Goal: Information Seeking & Learning: Learn about a topic

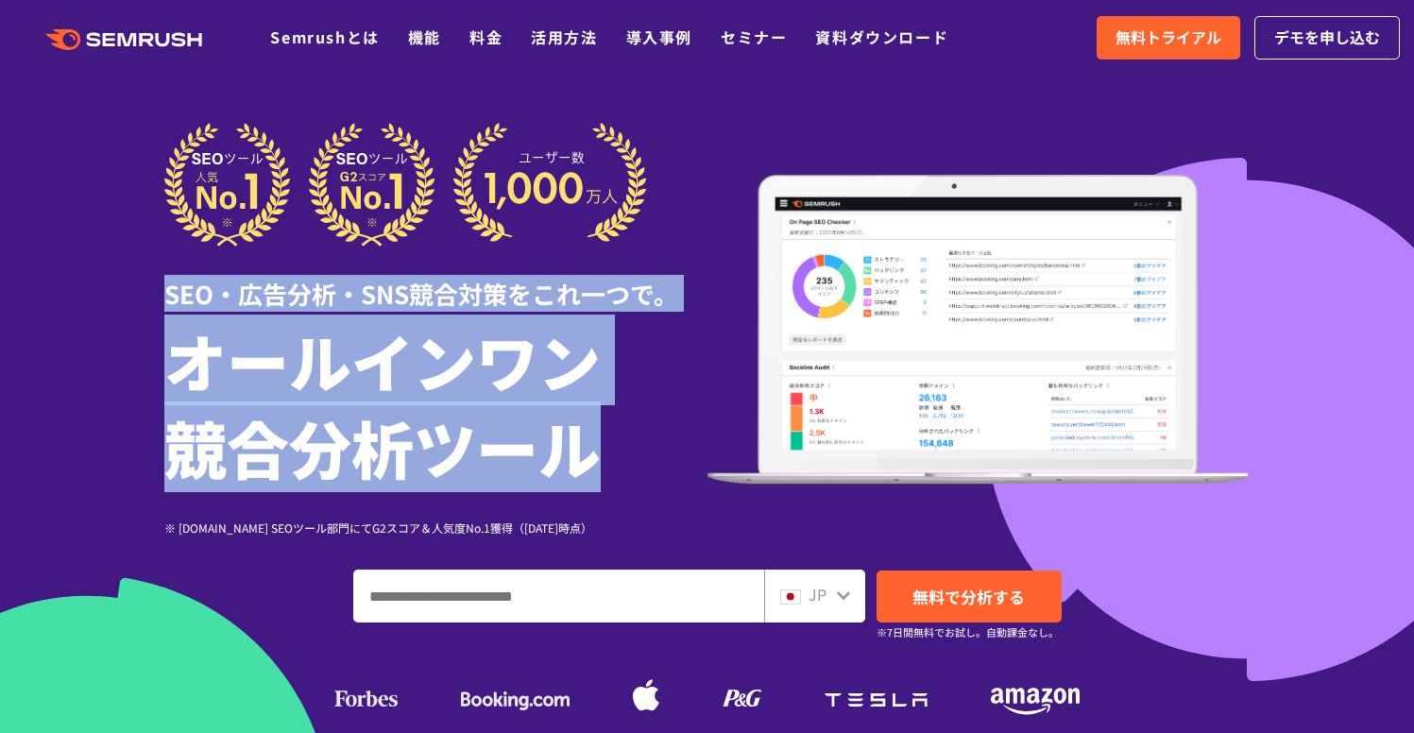
click at [430, 247] on div "SEO・広告分析・SNS競合対策をこれ一つで。 オールインワン 競合分析ツール ※ [DOMAIN_NAME] SEOツール部門にてG2スコア＆人気度No.1…" at bounding box center [435, 330] width 543 height 414
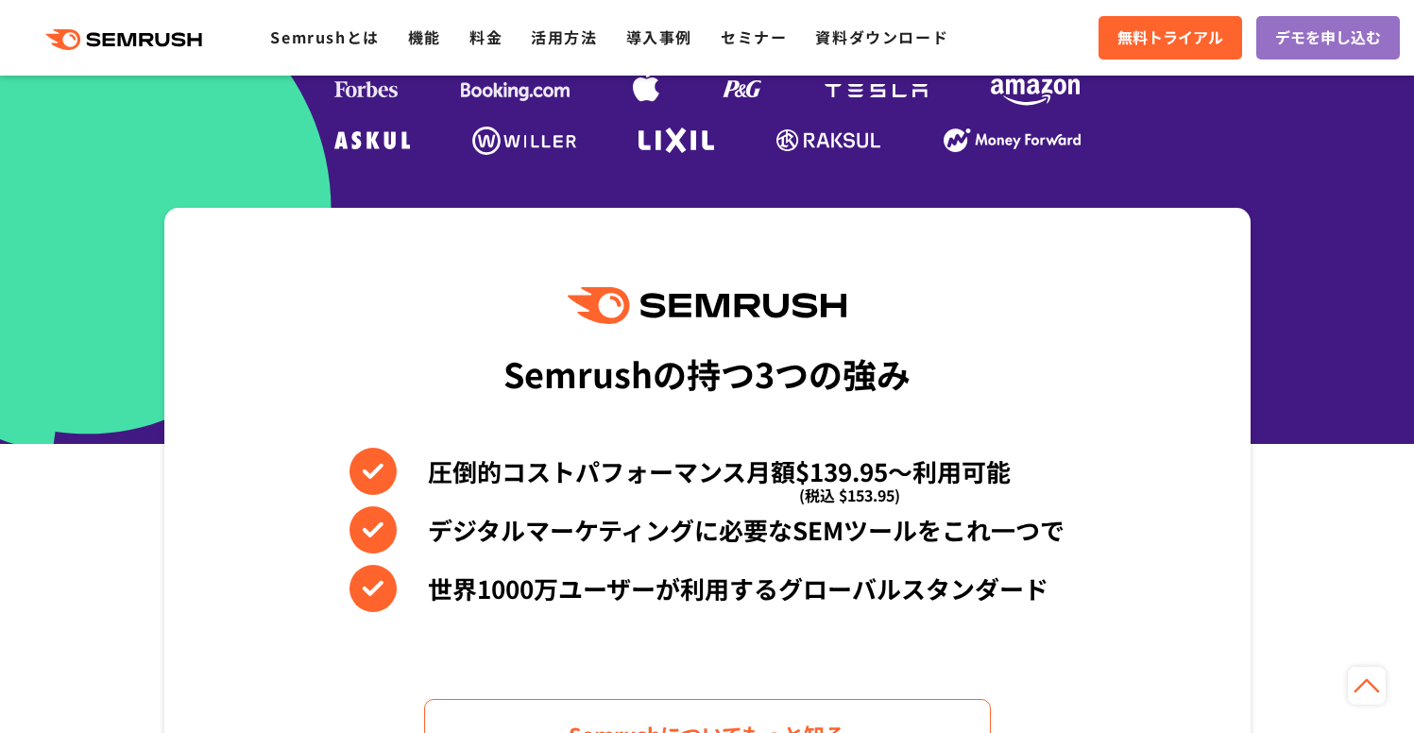
scroll to position [425, 0]
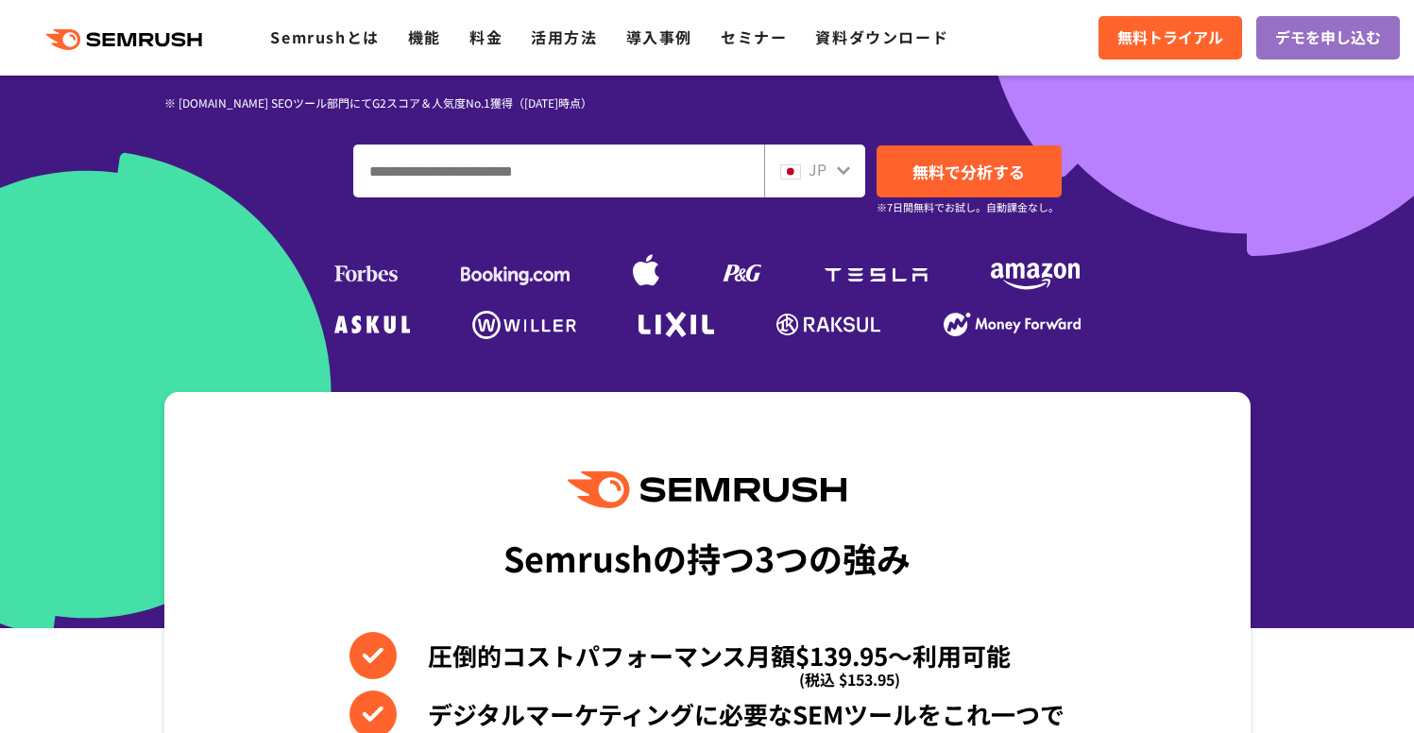
drag, startPoint x: 1351, startPoint y: 351, endPoint x: 1302, endPoint y: 332, distance: 53.0
click at [1351, 350] on div at bounding box center [707, 101] width 1414 height 1053
click at [619, 162] on input "ドメイン、キーワードまたはURLを入力してください" at bounding box center [558, 170] width 409 height 51
click at [618, 164] on input "ドメイン、キーワードまたはURLを入力してください" at bounding box center [558, 170] width 409 height 51
type input "*****"
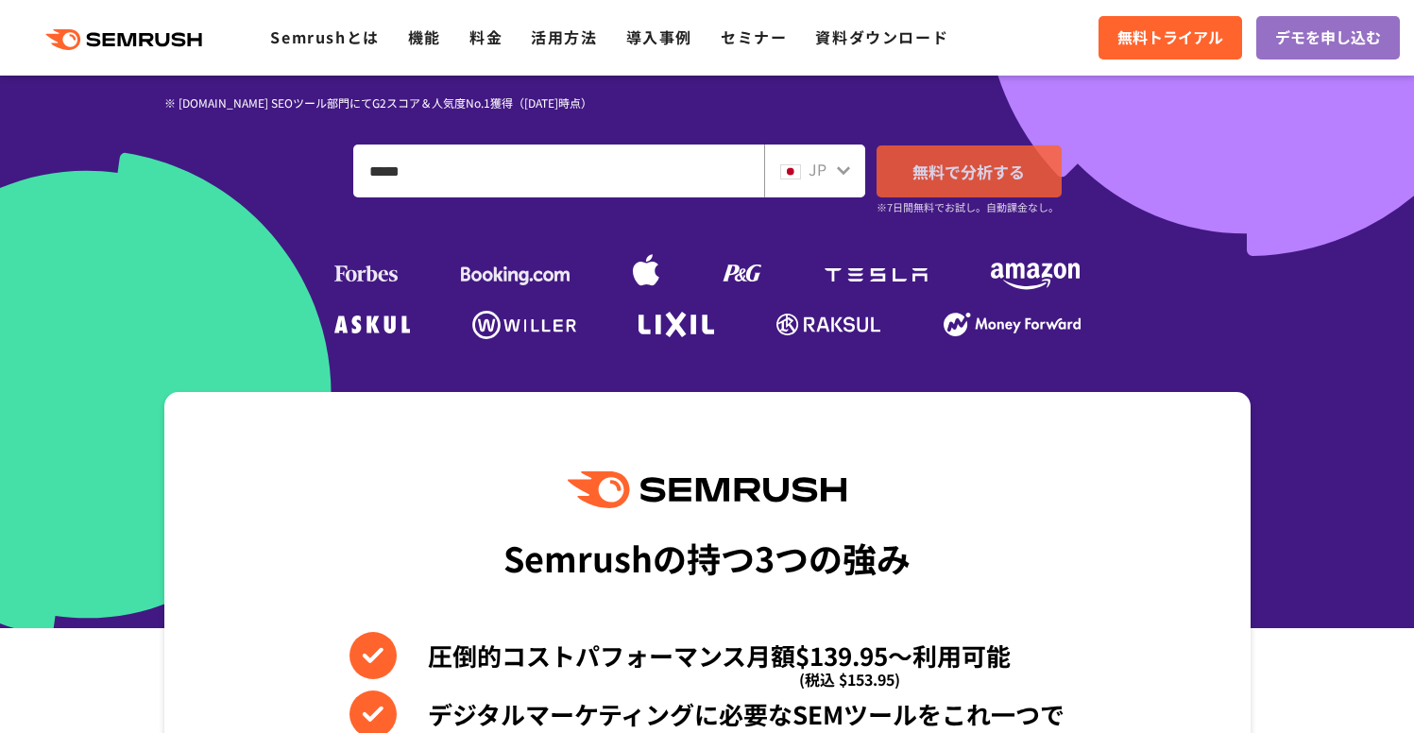
click at [931, 183] on link "無料で分析する" at bounding box center [969, 171] width 185 height 52
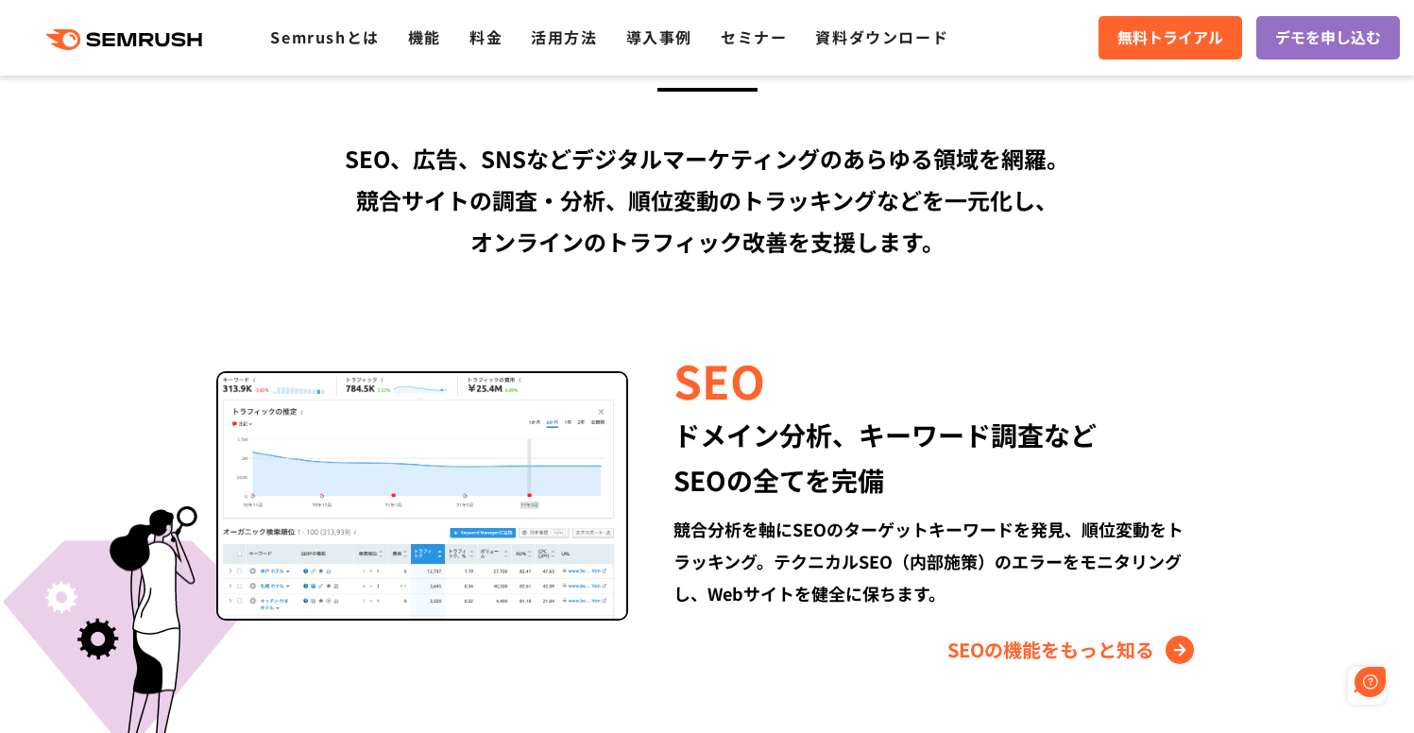
scroll to position [0, 0]
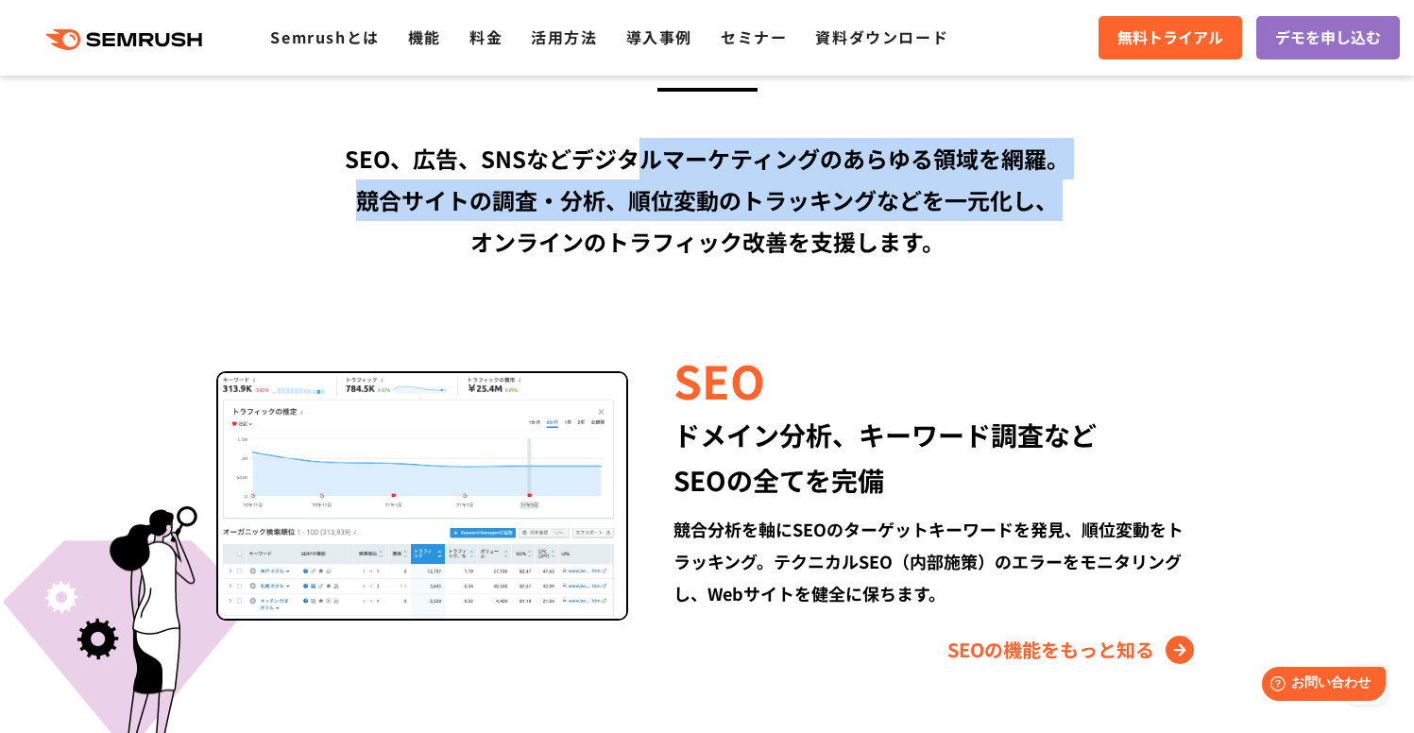
drag, startPoint x: 674, startPoint y: 184, endPoint x: 391, endPoint y: 224, distance: 286.1
click at [391, 224] on div "SEO、広告、SNSなどデジタルマーケティングのあらゆる領域を網羅。 競合サイトの調査・分析、順位変動のトラッキングなどを一元化し、 オンラインのトラフィック…" at bounding box center [707, 200] width 1086 height 125
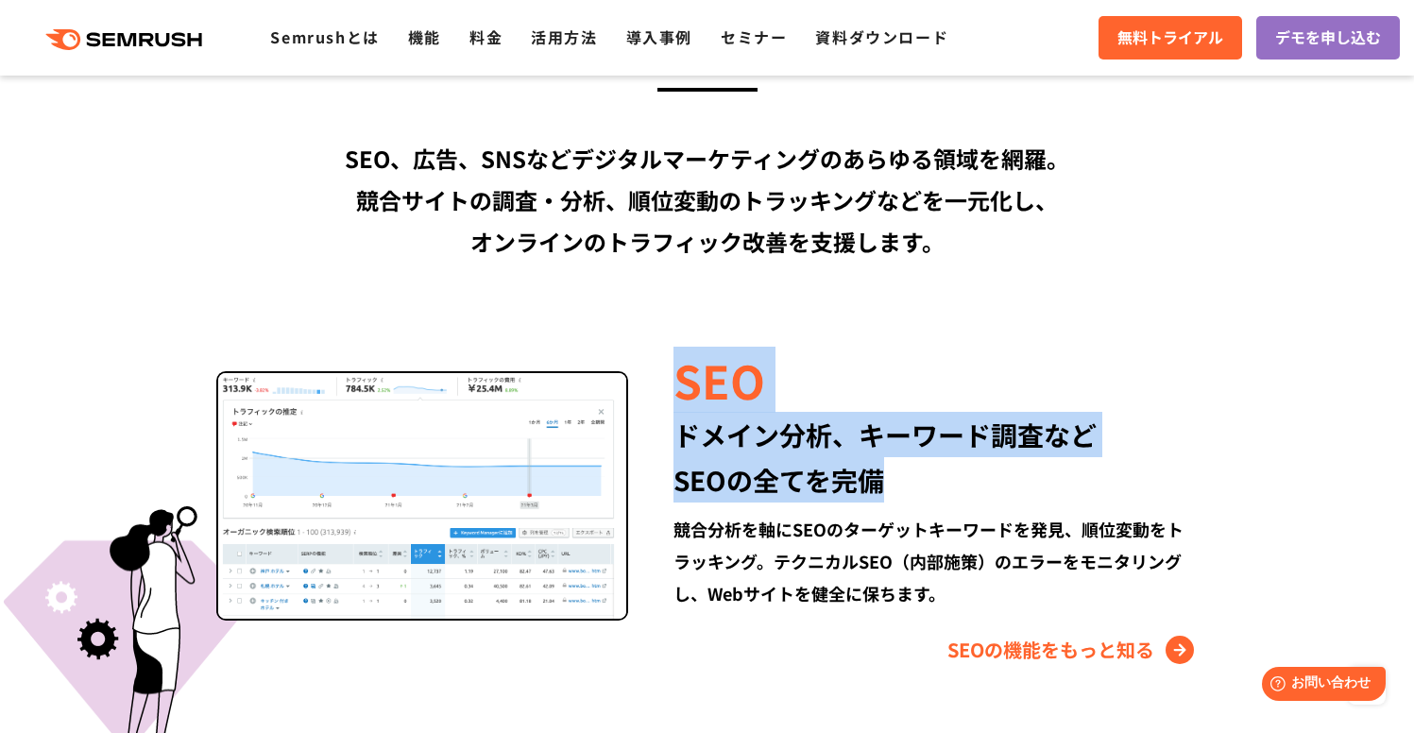
drag, startPoint x: 781, startPoint y: 330, endPoint x: 1002, endPoint y: 472, distance: 263.1
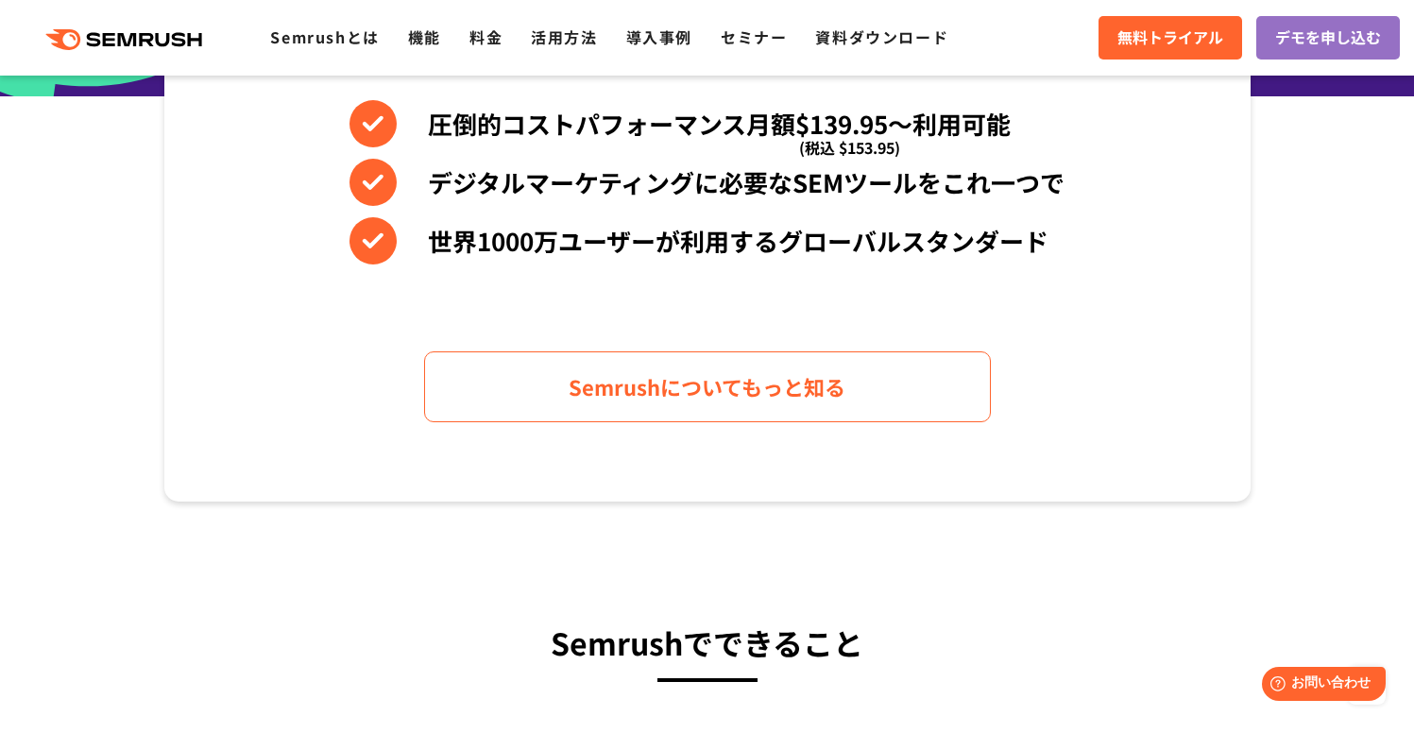
scroll to position [1514, 0]
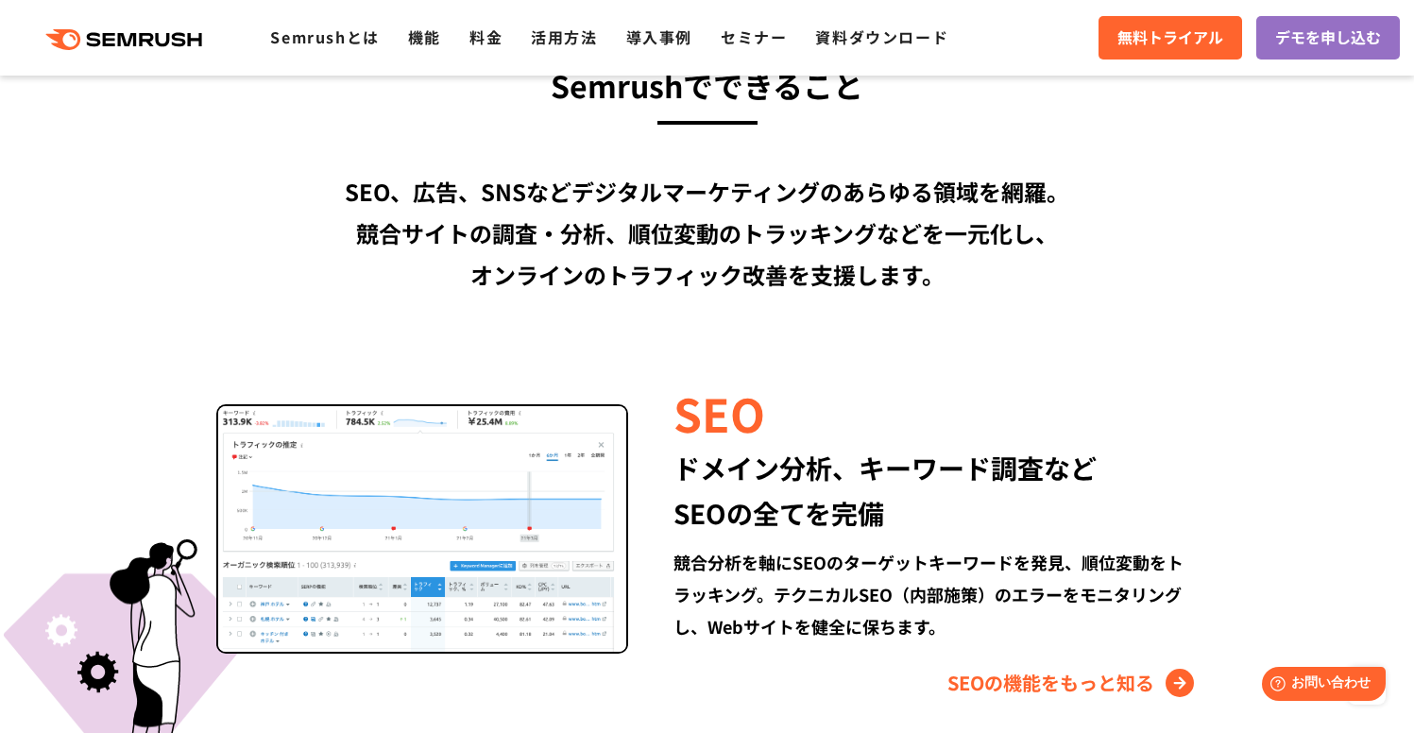
click at [854, 217] on div "SEO、広告、SNSなどデジタルマーケティングのあらゆる領域を網羅。 競合サイトの調査・分析、順位変動のトラッキングなどを一元化し、 オンラインのトラフィック…" at bounding box center [707, 233] width 1086 height 125
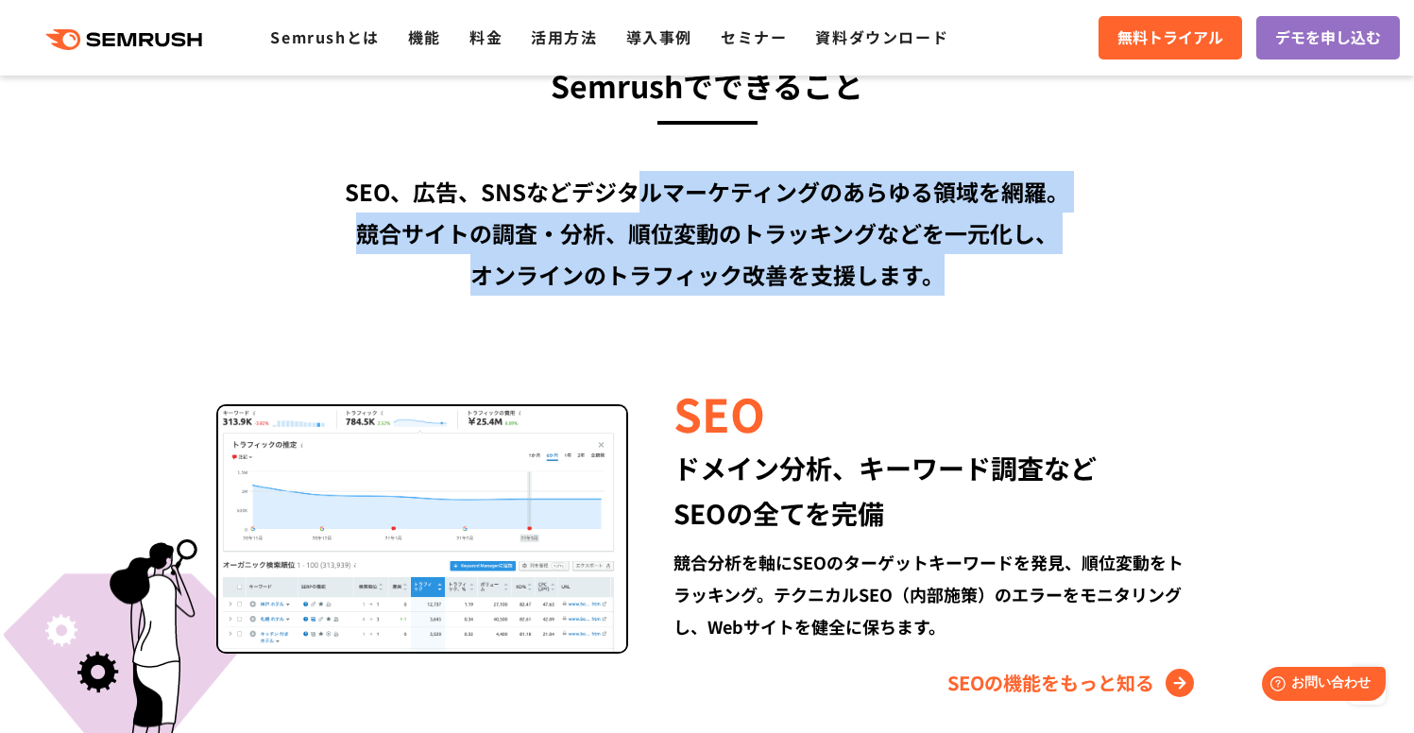
drag, startPoint x: 646, startPoint y: 190, endPoint x: 998, endPoint y: 275, distance: 362.4
click at [997, 274] on div "SEO、広告、SNSなどデジタルマーケティングのあらゆる領域を網羅。 競合サイトの調査・分析、順位変動のトラッキングなどを一元化し、 オンラインのトラフィック…" at bounding box center [707, 233] width 1086 height 125
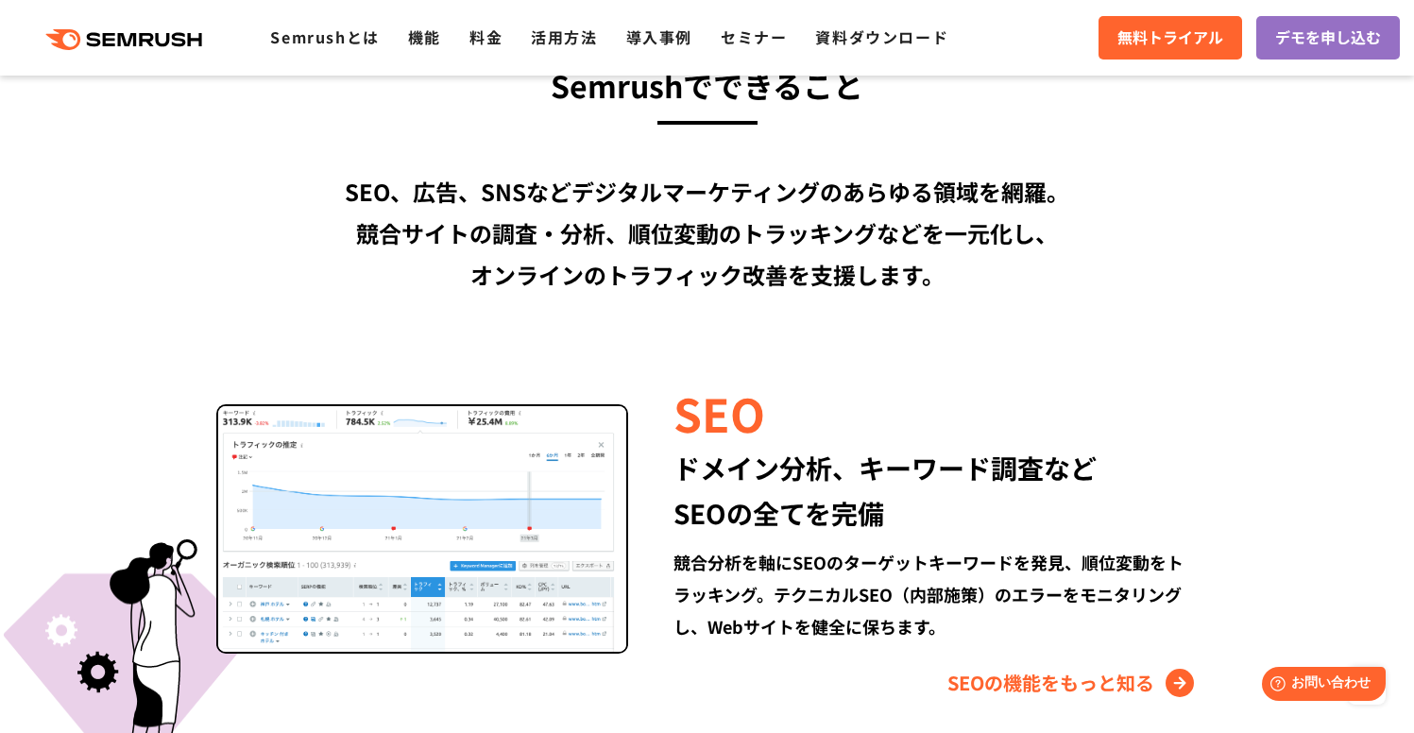
click at [998, 271] on div "SEO、広告、SNSなどデジタルマーケティングのあらゆる領域を網羅。 競合サイトの調査・分析、順位変動のトラッキングなどを一元化し、 オンラインのトラフィック…" at bounding box center [707, 233] width 1086 height 125
